Goal: Task Accomplishment & Management: Manage account settings

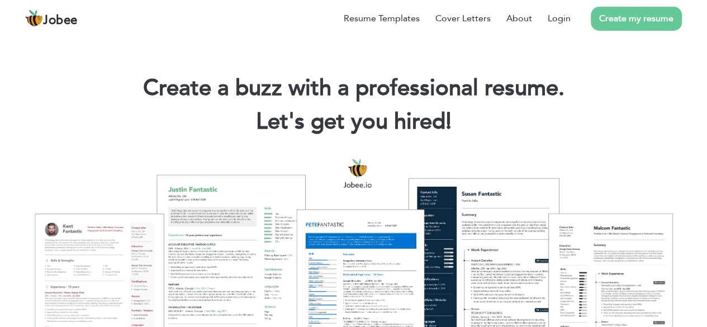
click at [578, 154] on div at bounding box center [353, 267] width 690 height 244
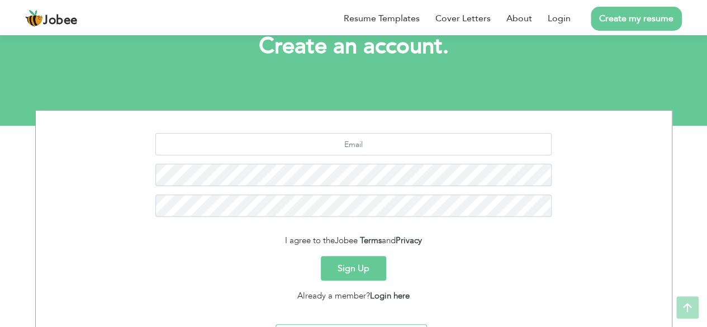
scroll to position [75, 0]
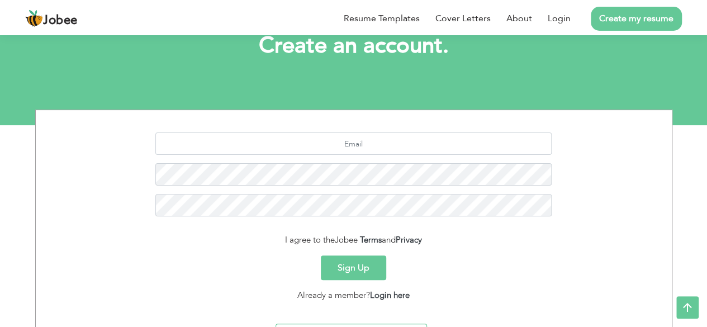
click at [621, 22] on link "Create my resume" at bounding box center [635, 19] width 91 height 24
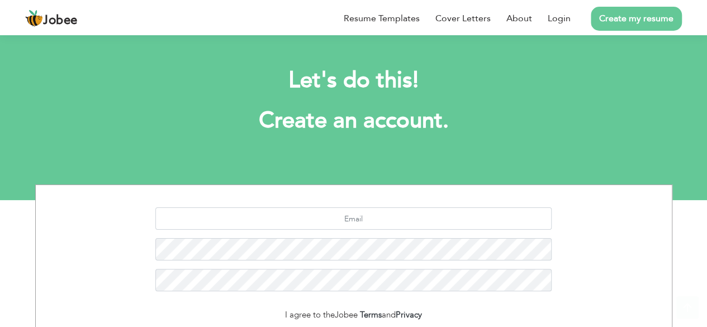
scroll to position [136, 0]
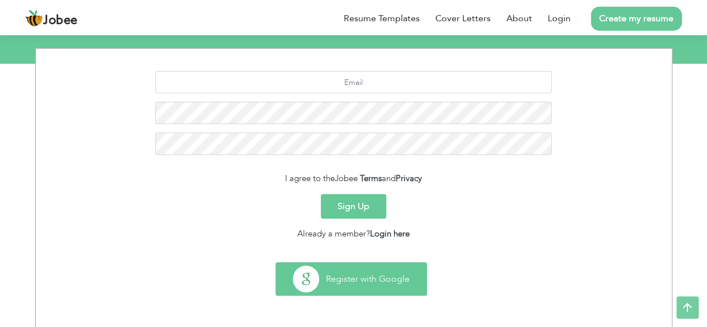
click at [372, 276] on button "Register with Google" at bounding box center [351, 279] width 150 height 32
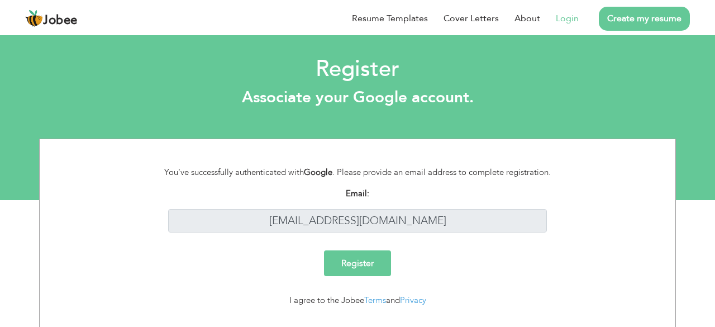
click at [308, 294] on div "I agree to the Jobee Terms and Privacy" at bounding box center [357, 300] width 413 height 13
click at [661, 33] on li "Create my resume" at bounding box center [634, 18] width 111 height 29
click at [661, 31] on link "Create my resume" at bounding box center [644, 19] width 91 height 24
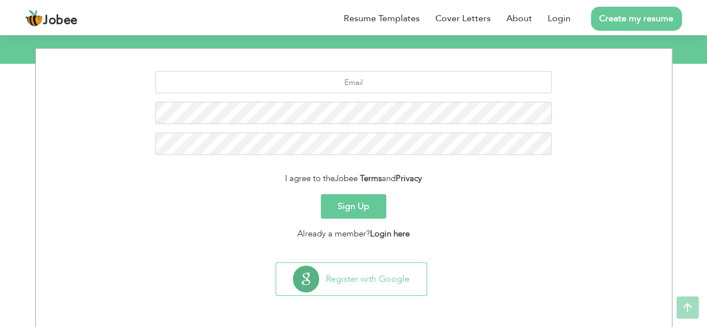
scroll to position [136, 0]
click at [352, 199] on button "Sign Up" at bounding box center [353, 206] width 65 height 25
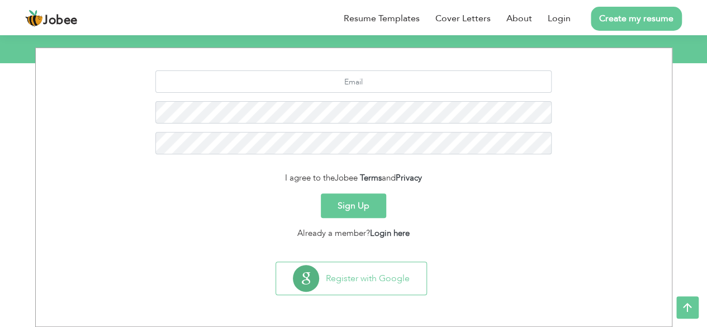
scroll to position [136, 0]
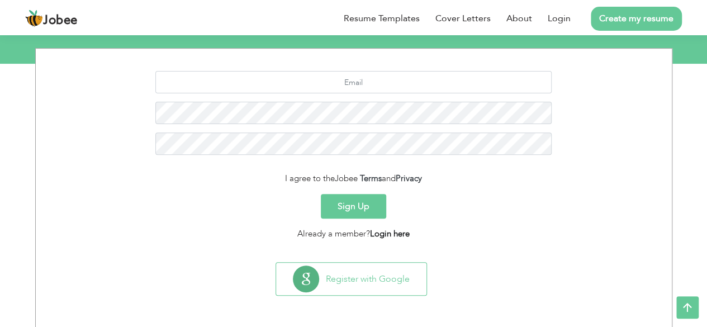
click at [395, 234] on link "Login here" at bounding box center [390, 233] width 40 height 11
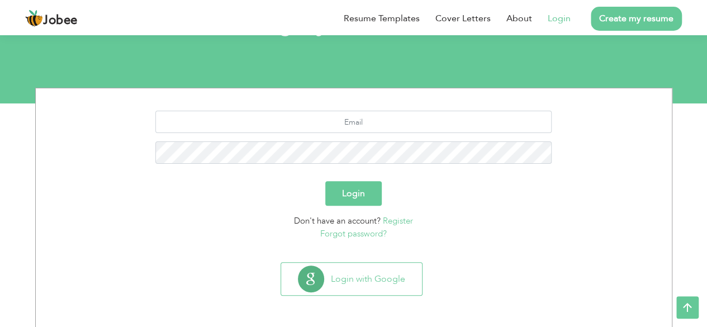
scroll to position [96, 0]
click at [350, 117] on input "text" at bounding box center [353, 122] width 396 height 22
type input "[EMAIL_ADDRESS][DOMAIN_NAME]"
click at [325, 182] on button "Login" at bounding box center [353, 194] width 56 height 25
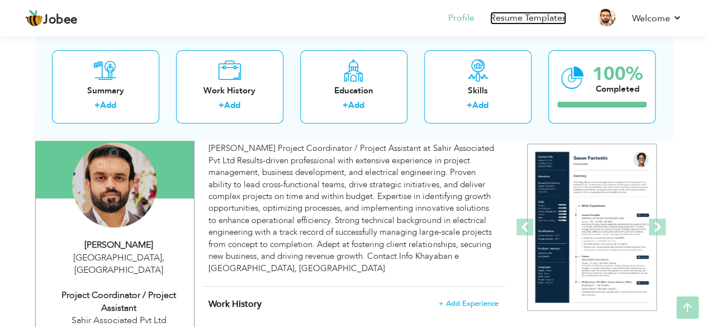
scroll to position [96, 0]
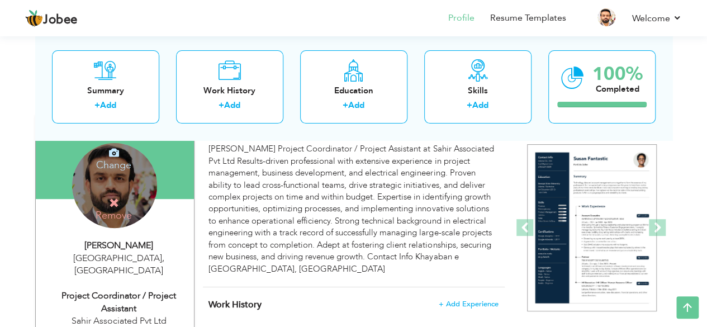
click at [113, 187] on div "Change Remove" at bounding box center [114, 185] width 85 height 85
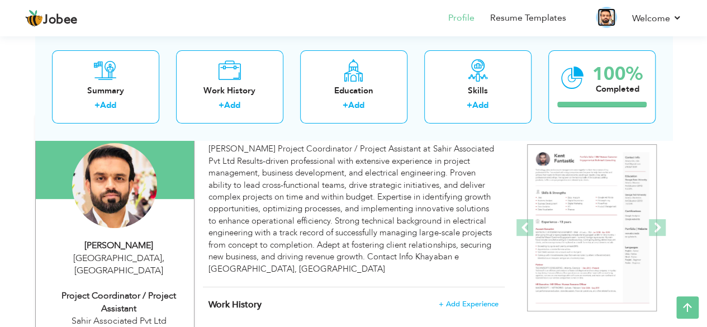
click at [609, 15] on img at bounding box center [606, 17] width 18 height 18
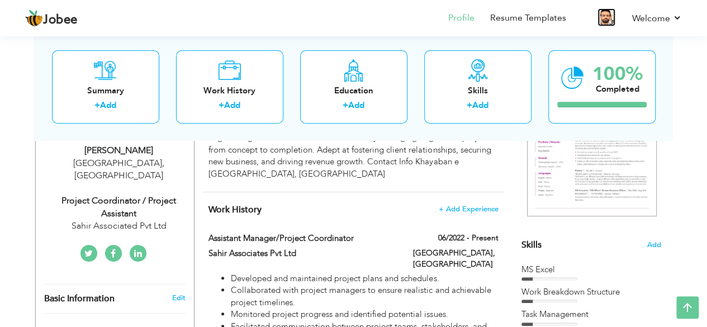
scroll to position [189, 0]
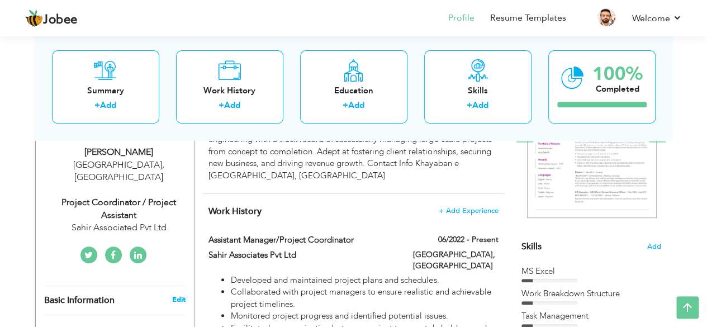
click at [179, 294] on link "Edit" at bounding box center [177, 299] width 13 height 10
type input "Shahzaib"
type input "khan"
type input "[PHONE_NUMBER]"
select select "number:166"
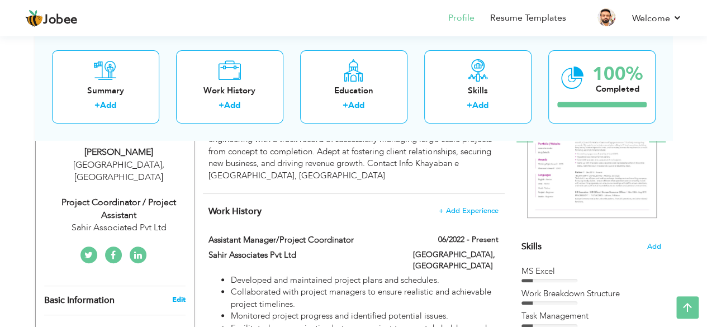
type input "[GEOGRAPHIC_DATA]"
select select "number:9"
type input "Sahir Associated Pvt Ltd"
type input "Project Coordinator / Project Assistant"
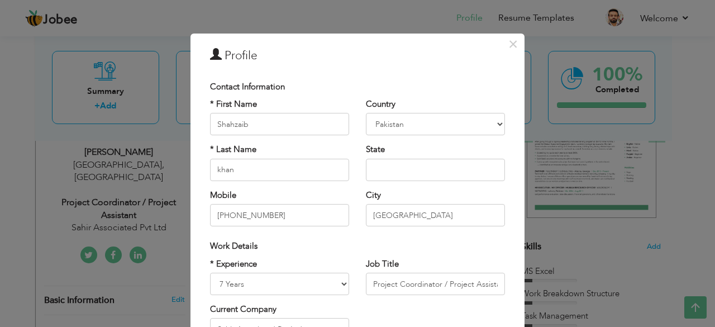
click at [240, 59] on h3 "Profile" at bounding box center [357, 55] width 295 height 17
click at [514, 45] on button "×" at bounding box center [513, 44] width 18 height 18
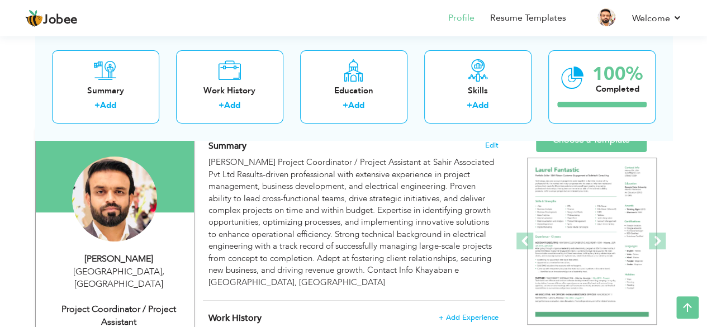
scroll to position [53, 0]
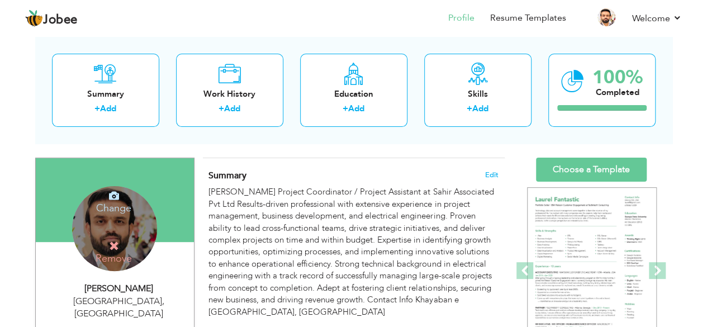
click at [111, 198] on icon at bounding box center [114, 195] width 10 height 10
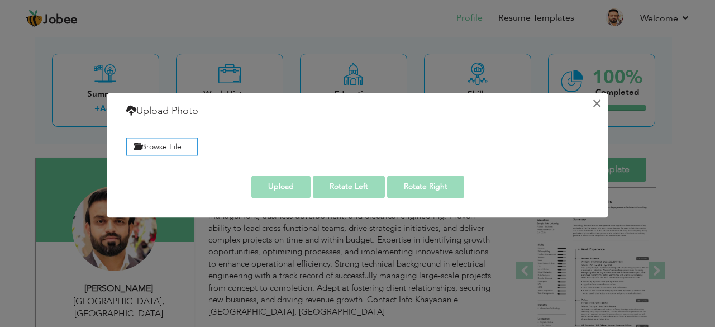
click at [600, 104] on button "×" at bounding box center [597, 103] width 18 height 18
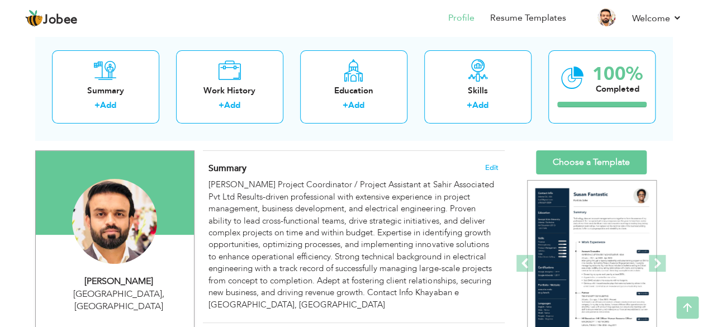
scroll to position [0, 0]
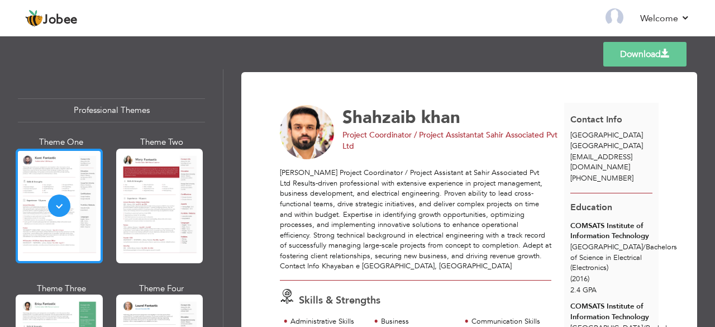
click at [70, 215] on div at bounding box center [59, 206] width 87 height 114
click at [355, 145] on div "Project Coordinator / Project Assistant at Sahir Associated Pvt Ltd" at bounding box center [453, 141] width 223 height 22
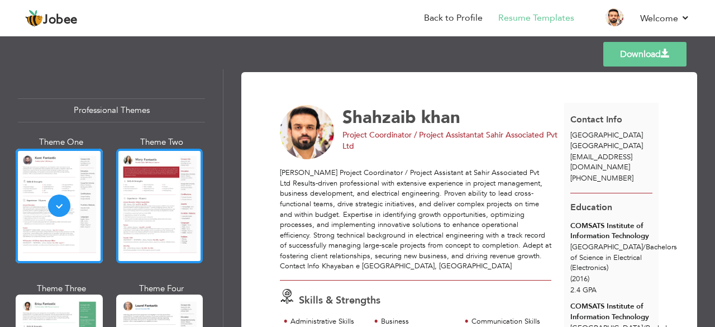
click at [158, 203] on div at bounding box center [159, 206] width 87 height 114
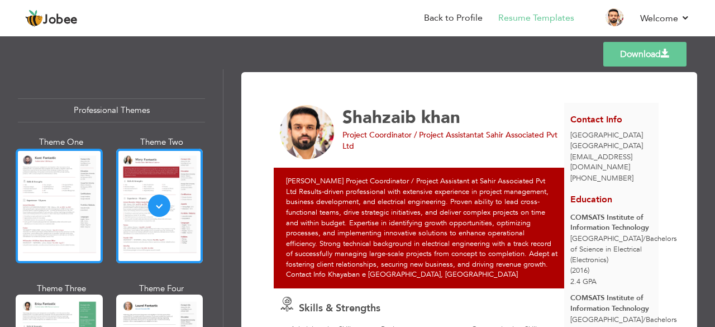
click at [49, 207] on div at bounding box center [59, 206] width 87 height 114
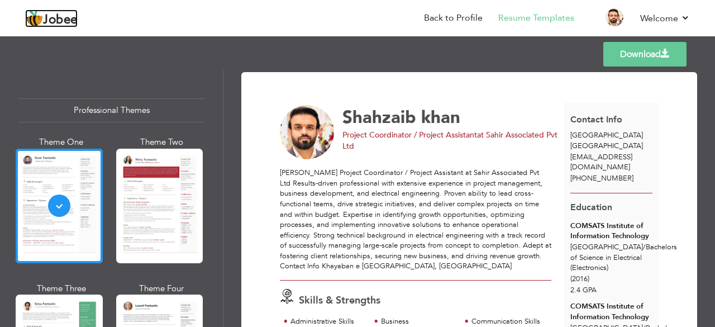
click at [45, 18] on span "Jobee" at bounding box center [60, 20] width 35 height 12
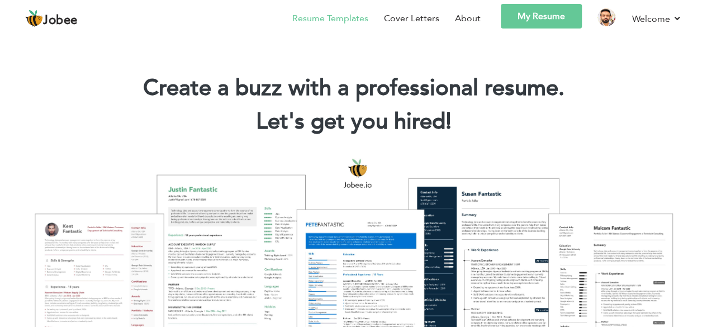
click at [334, 18] on link "Resume Templates" at bounding box center [330, 18] width 76 height 13
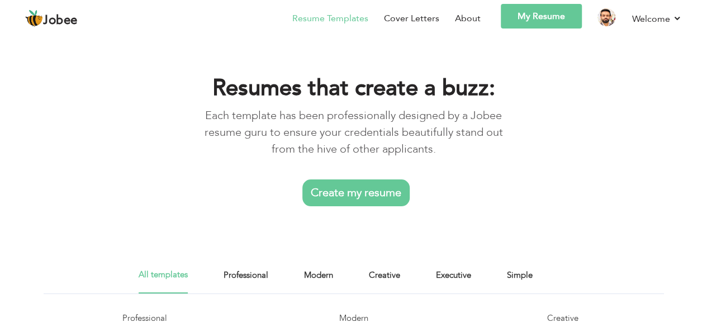
scroll to position [32, 0]
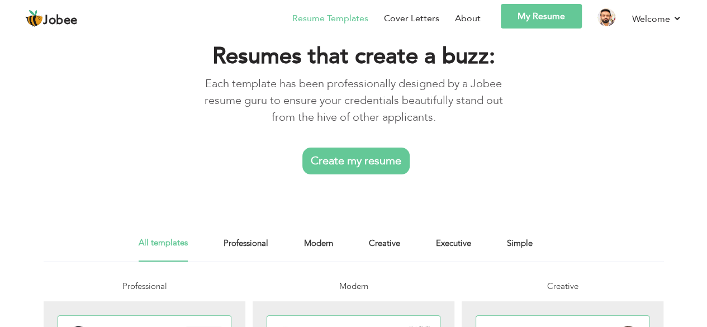
click at [326, 167] on link "Create my resume" at bounding box center [355, 160] width 107 height 27
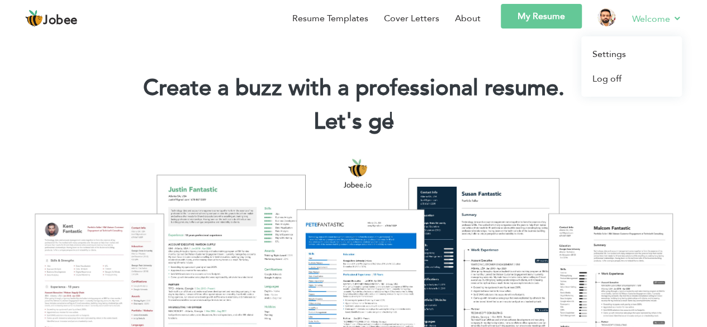
click at [675, 17] on link "Welcome" at bounding box center [657, 19] width 50 height 14
click at [618, 79] on link "Log off" at bounding box center [631, 78] width 101 height 25
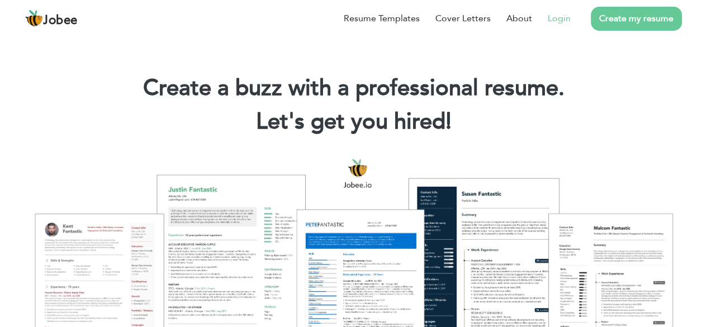
click at [558, 21] on link "Login" at bounding box center [558, 18] width 23 height 13
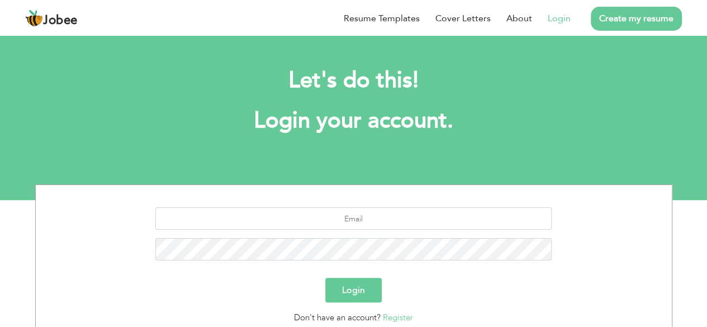
scroll to position [97, 0]
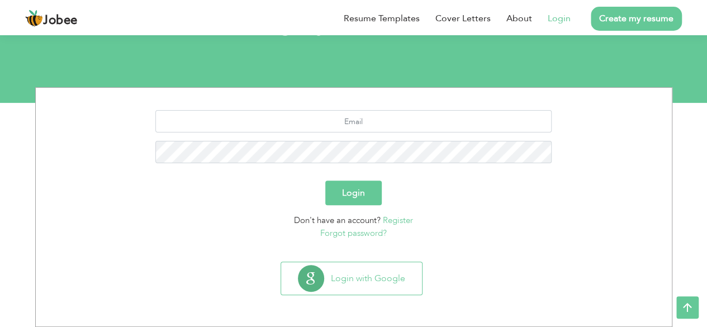
click at [395, 221] on link "Register" at bounding box center [398, 219] width 30 height 11
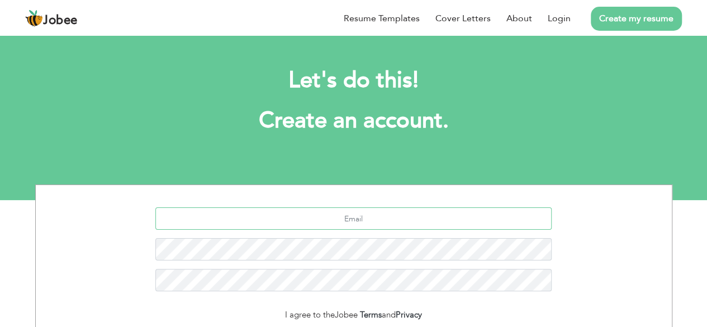
click at [380, 218] on input "text" at bounding box center [353, 218] width 396 height 22
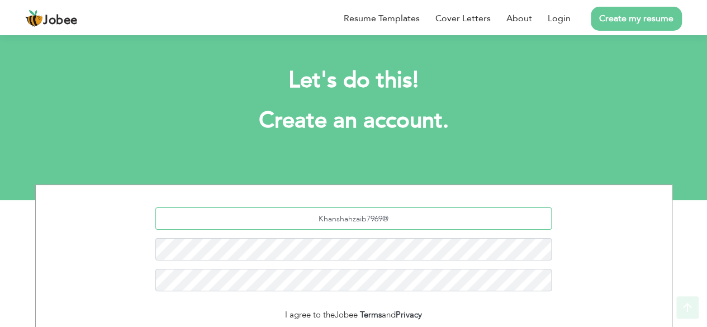
scroll to position [136, 0]
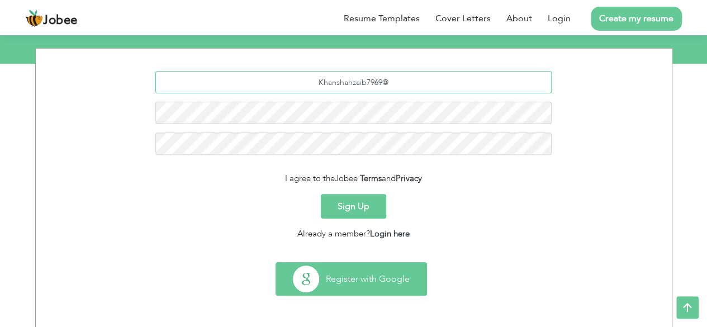
type input "Khanshahzaib7969@"
click at [368, 273] on button "Register with Google" at bounding box center [351, 279] width 150 height 32
